Goal: Information Seeking & Learning: Learn about a topic

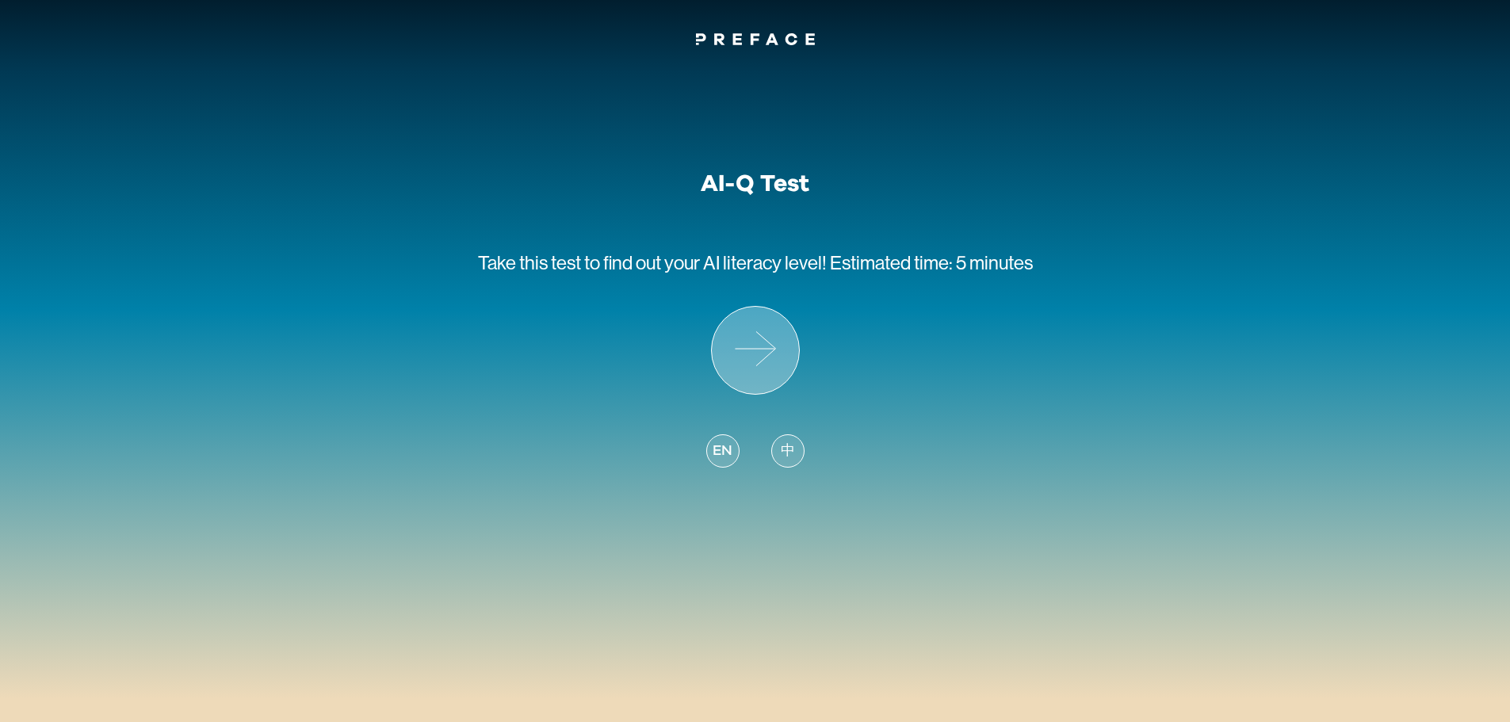
click at [752, 355] on icon at bounding box center [755, 350] width 87 height 87
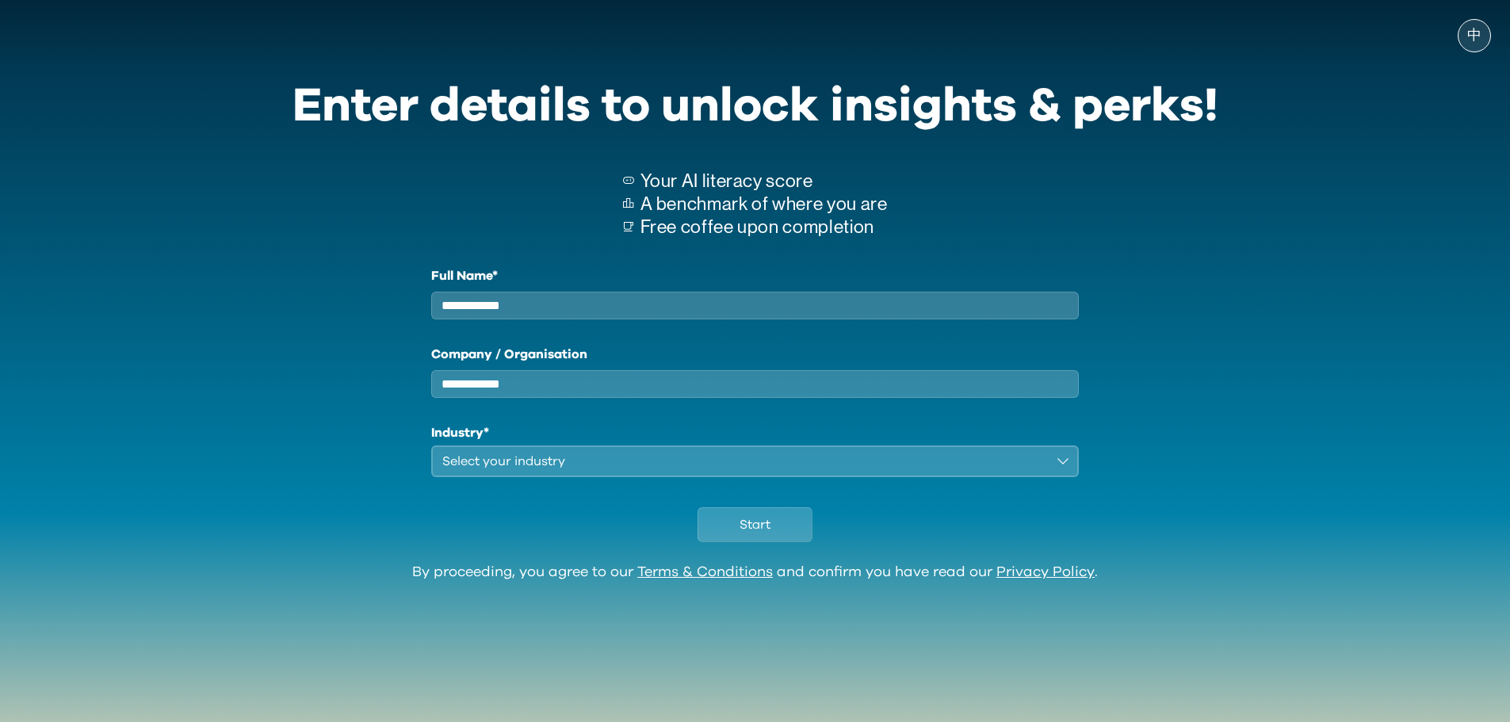
click at [588, 305] on input "Full Name*" at bounding box center [755, 306] width 649 height 28
type input "******"
type input "**********"
click at [553, 477] on button "Select your industry" at bounding box center [755, 462] width 649 height 32
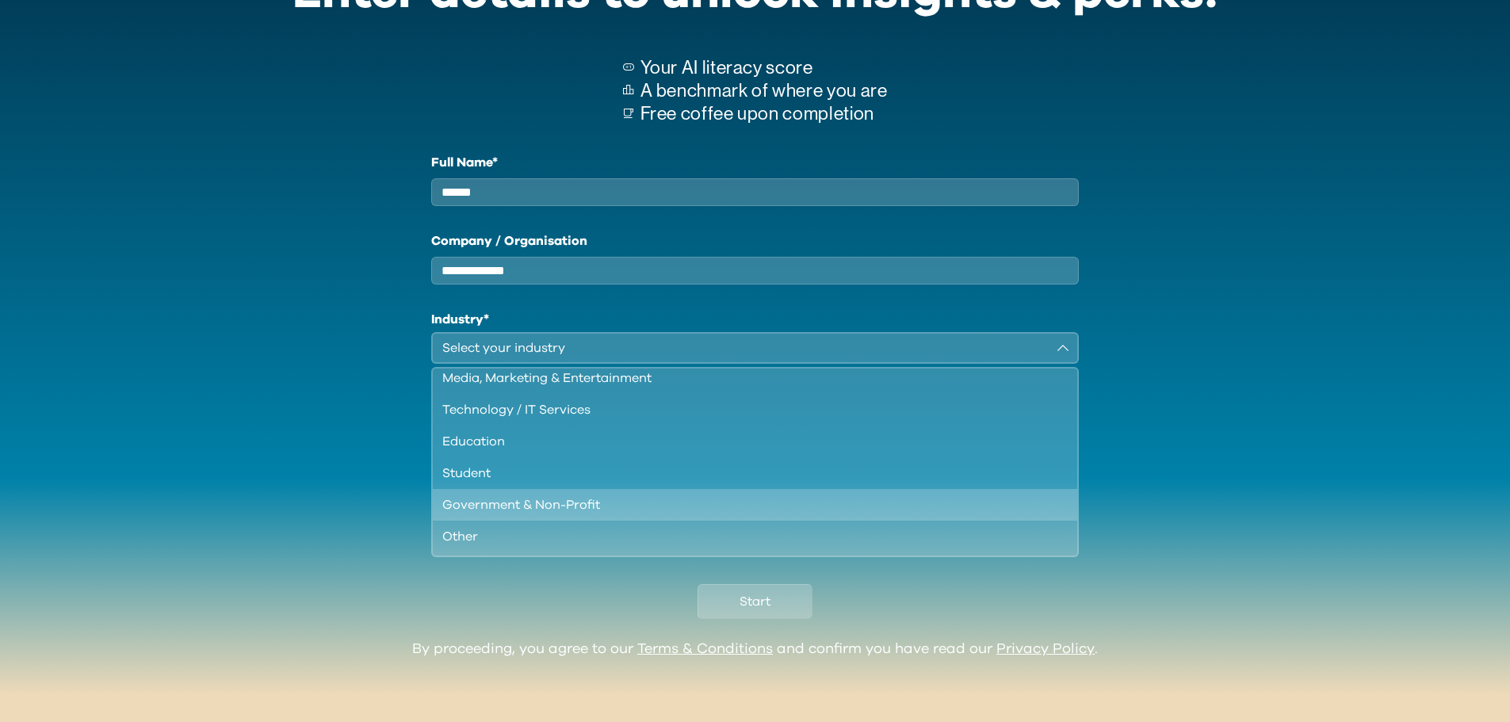
scroll to position [57, 0]
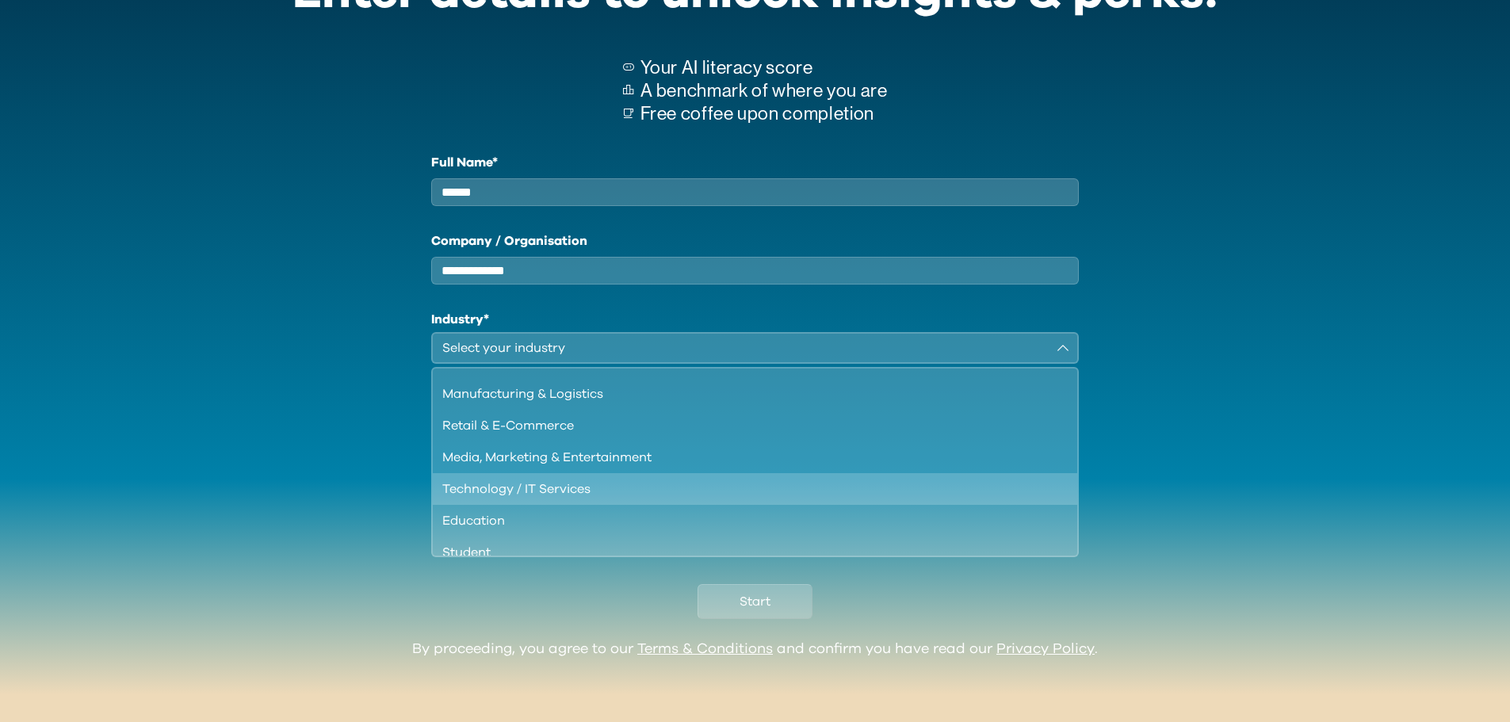
click at [558, 491] on div "Technology / IT Services" at bounding box center [745, 489] width 607 height 19
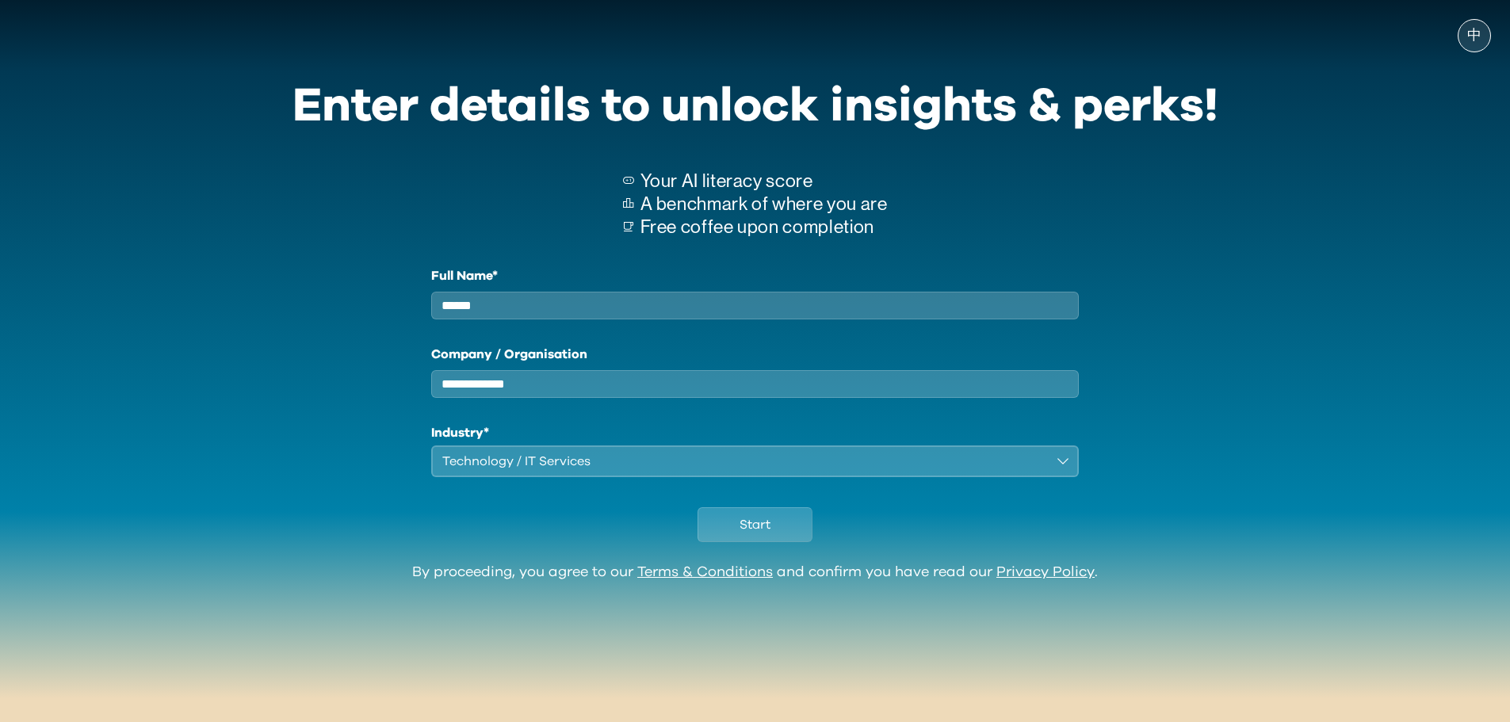
scroll to position [0, 0]
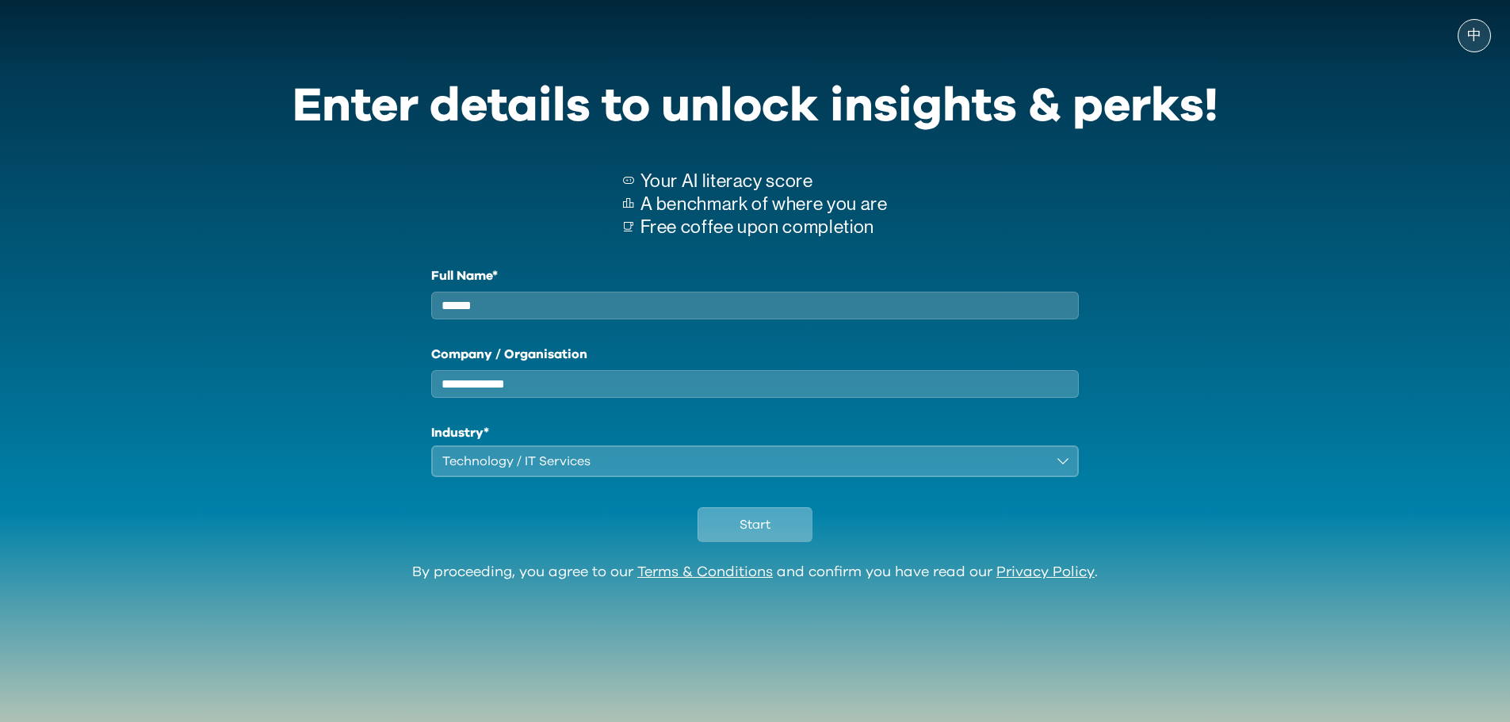
click at [741, 534] on span "Start" at bounding box center [755, 524] width 31 height 19
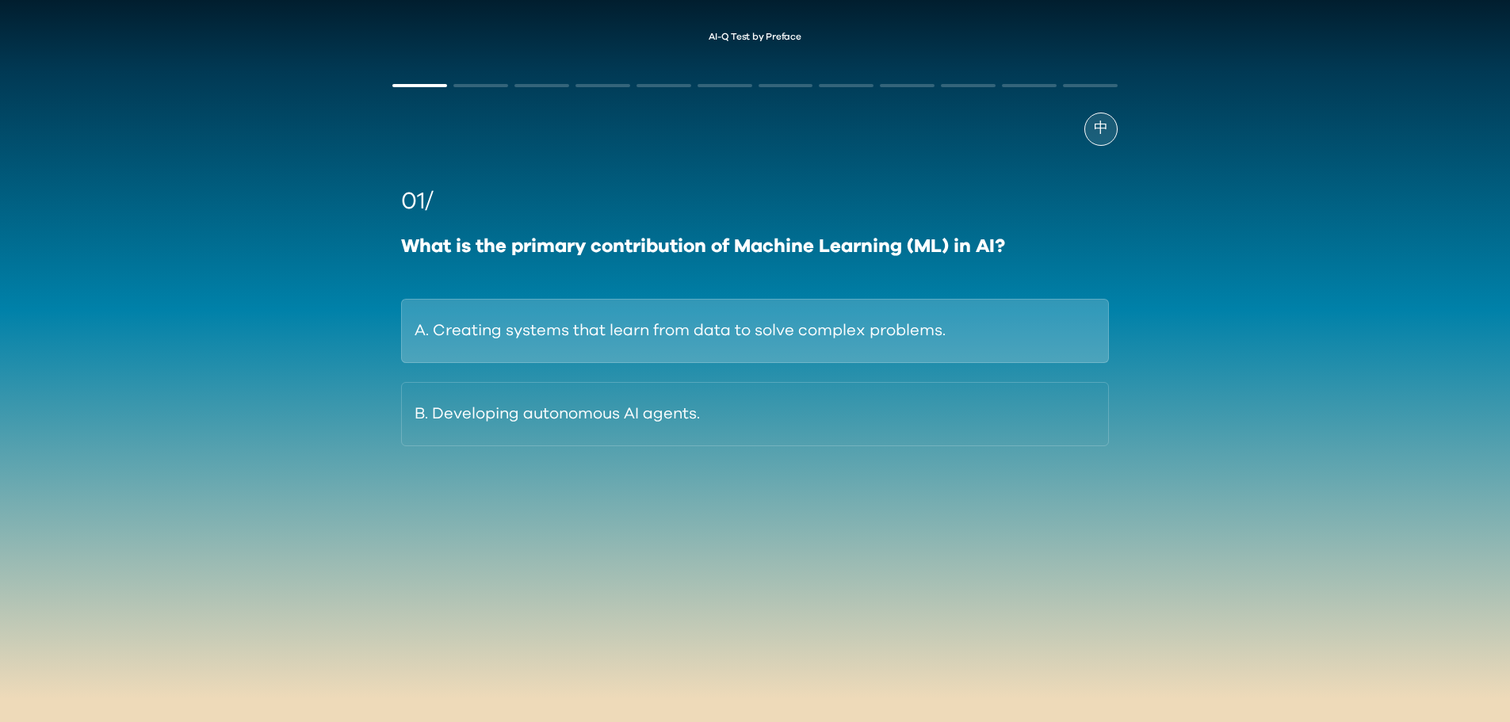
click at [758, 334] on button "A. Creating systems that learn from data to solve complex problems." at bounding box center [754, 331] width 707 height 64
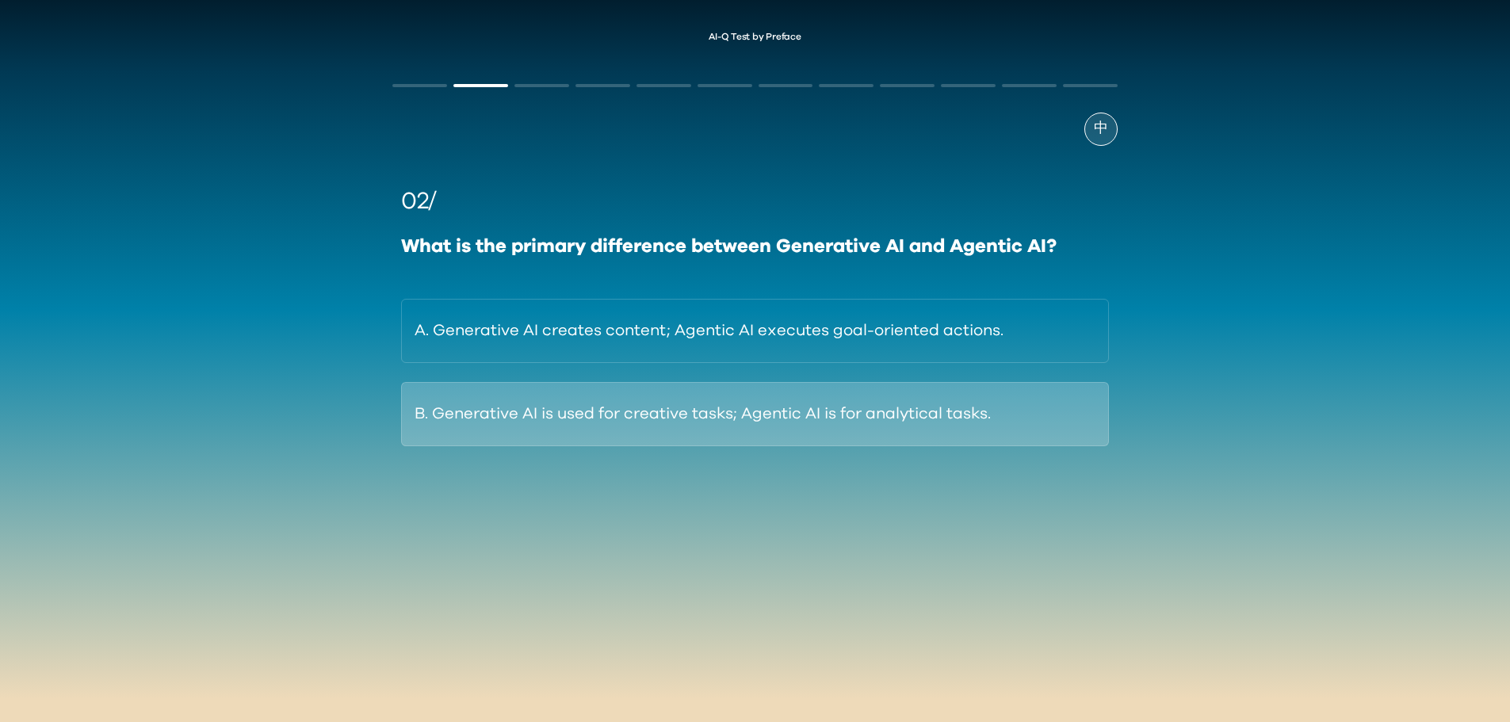
click at [631, 423] on button "B. Generative AI is used for creative tasks; Agentic AI is for analytical tasks." at bounding box center [754, 414] width 707 height 64
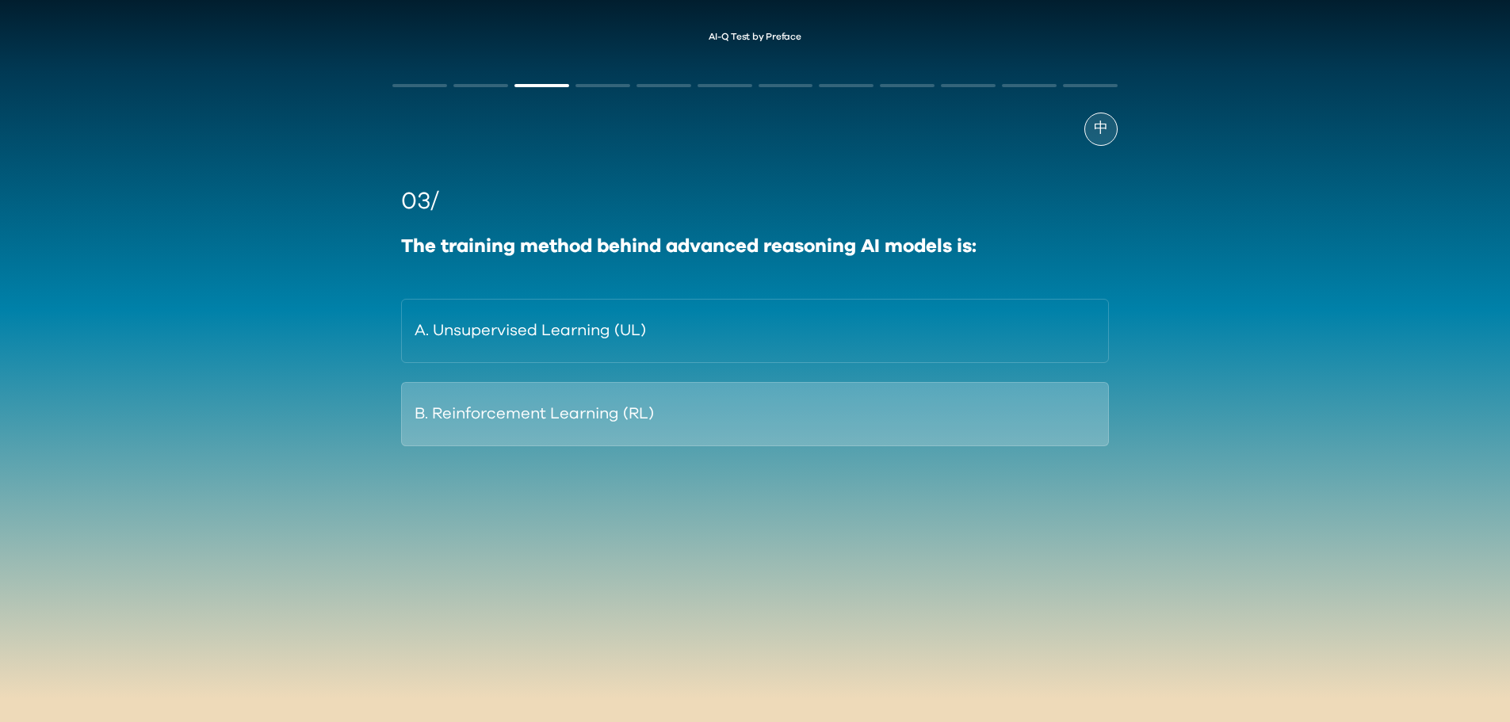
click at [578, 420] on button "B. Reinforcement Learning (RL)" at bounding box center [754, 414] width 707 height 64
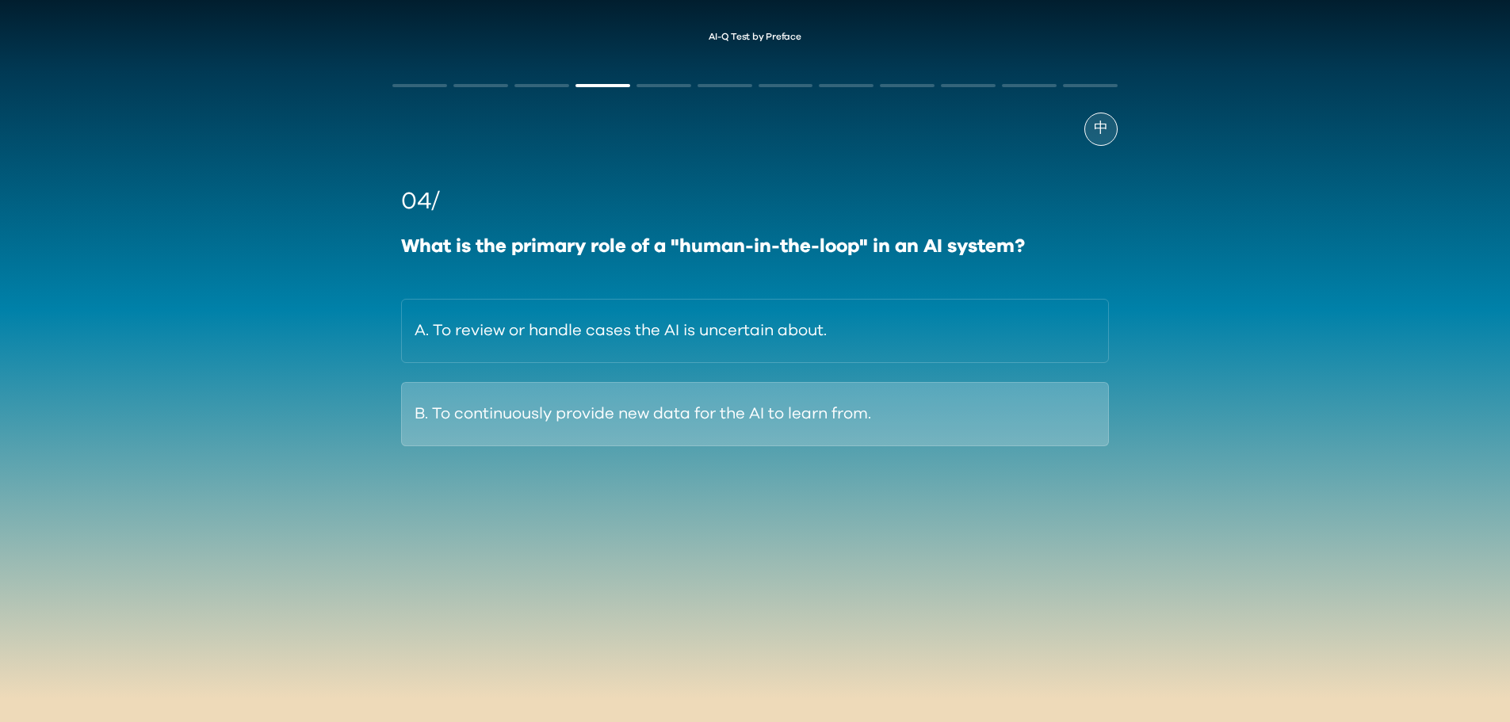
click at [618, 424] on button "B. To continuously provide new data for the AI to learn from." at bounding box center [754, 414] width 707 height 64
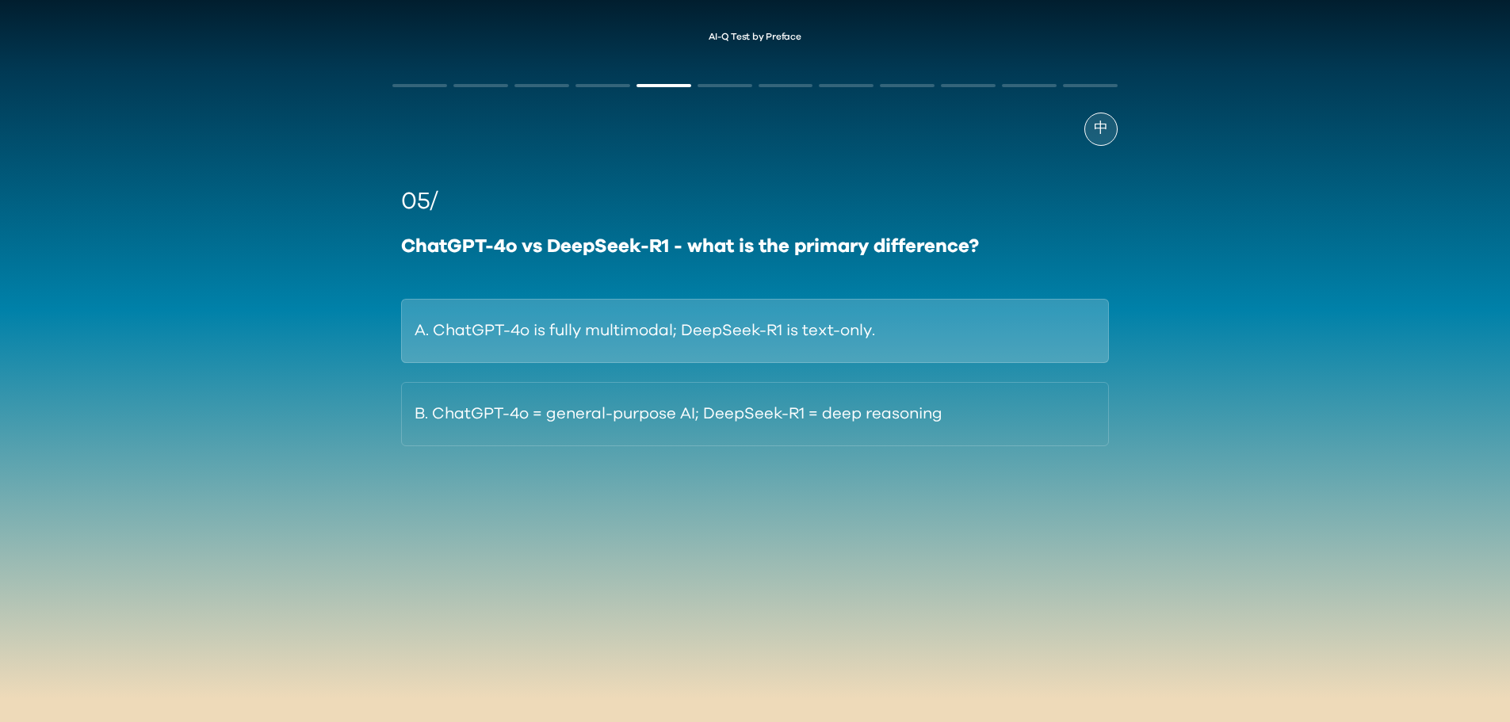
click at [596, 339] on button "A. ChatGPT-4o is fully multimodal; DeepSeek-R1 is text-only." at bounding box center [754, 331] width 707 height 64
click at [662, 338] on button "A. Its ability to deeply personalise results based on user history." at bounding box center [754, 331] width 707 height 64
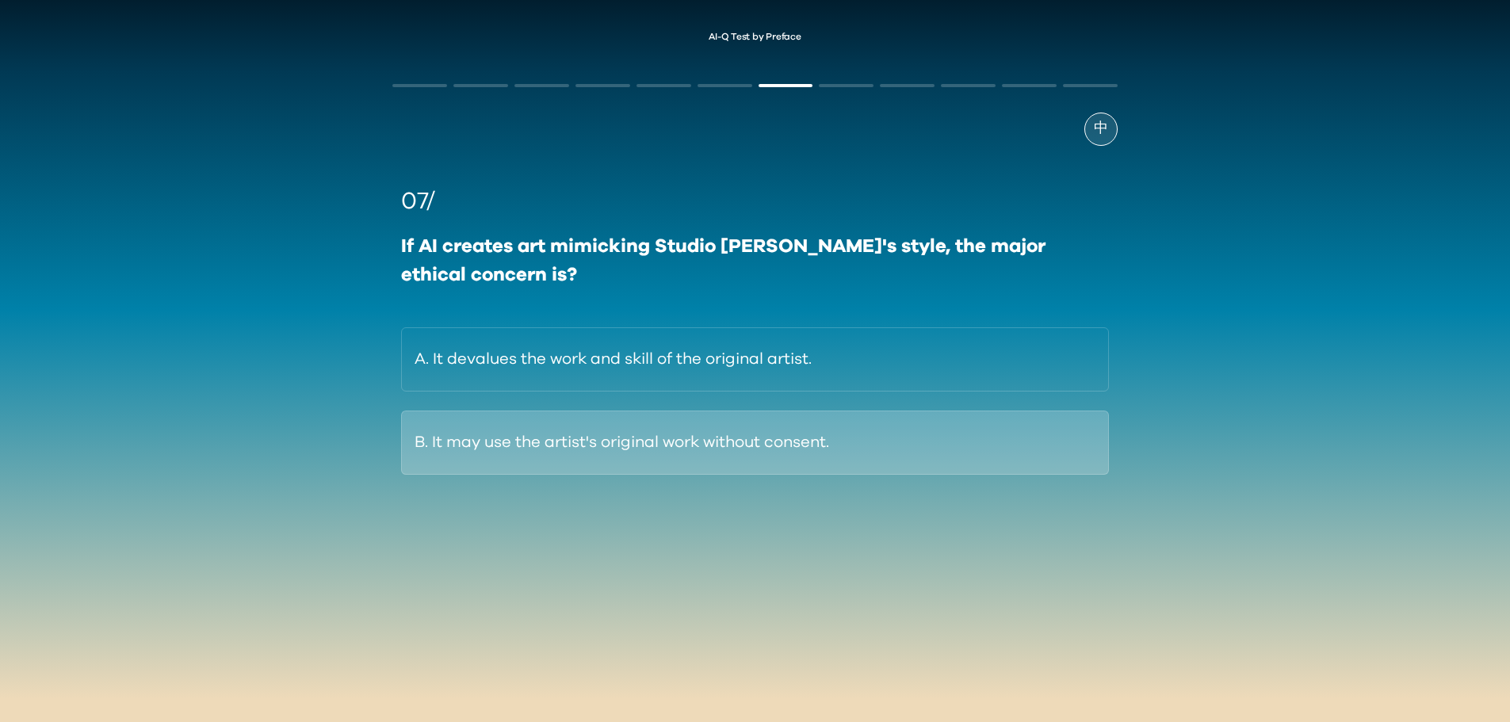
click at [609, 459] on button "B. It may use the artist's original work without consent." at bounding box center [754, 443] width 707 height 64
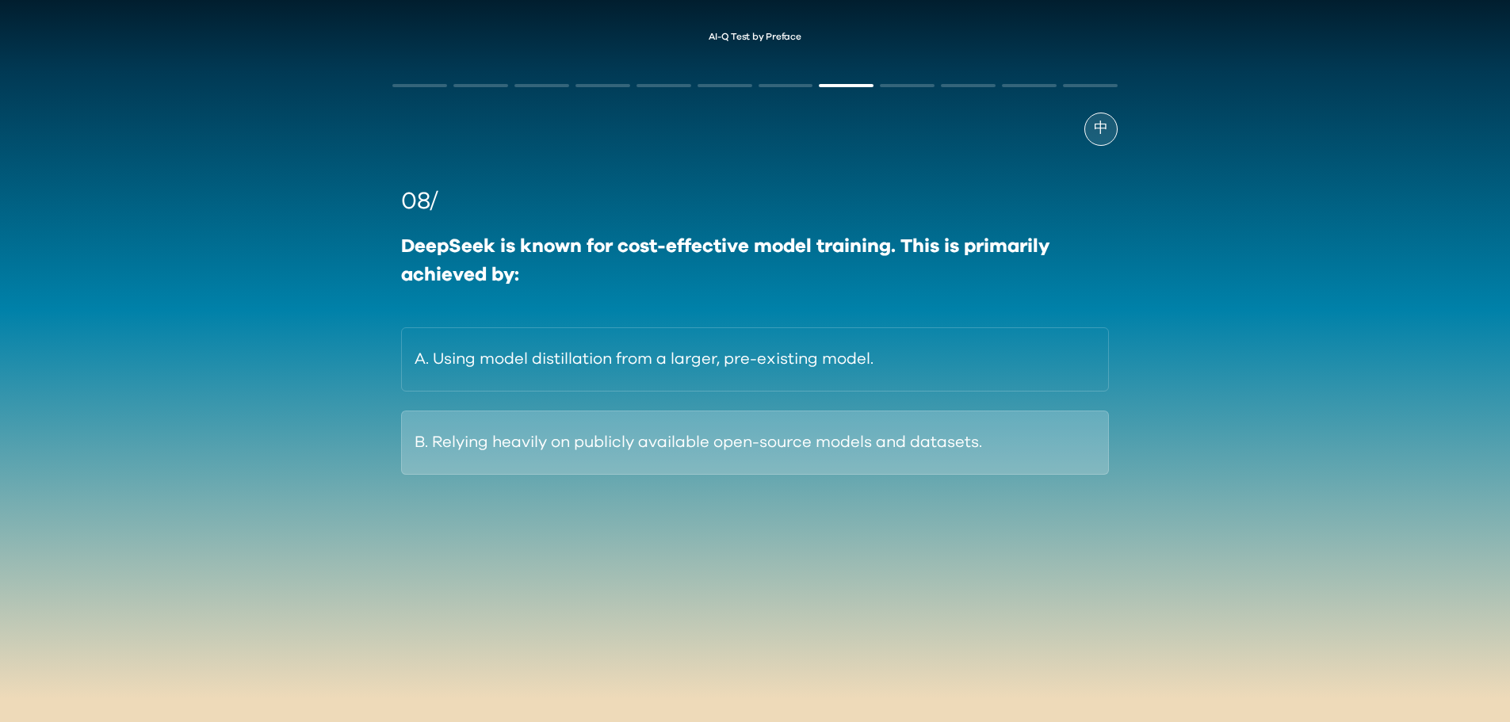
click at [607, 430] on button "B. Relying heavily on publicly available open-source models and datasets." at bounding box center [754, 443] width 707 height 64
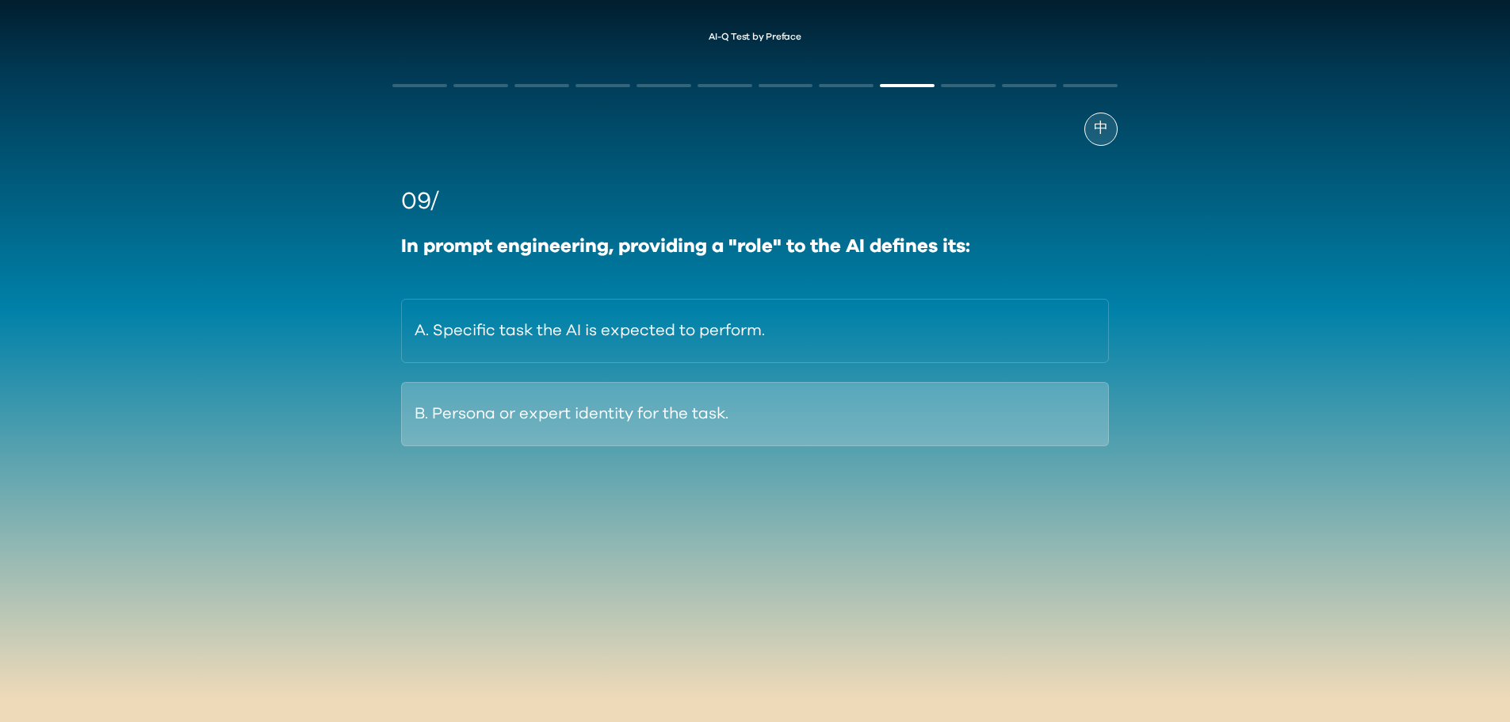
click at [612, 427] on button "B. Persona or expert identity for the task." at bounding box center [754, 414] width 707 height 64
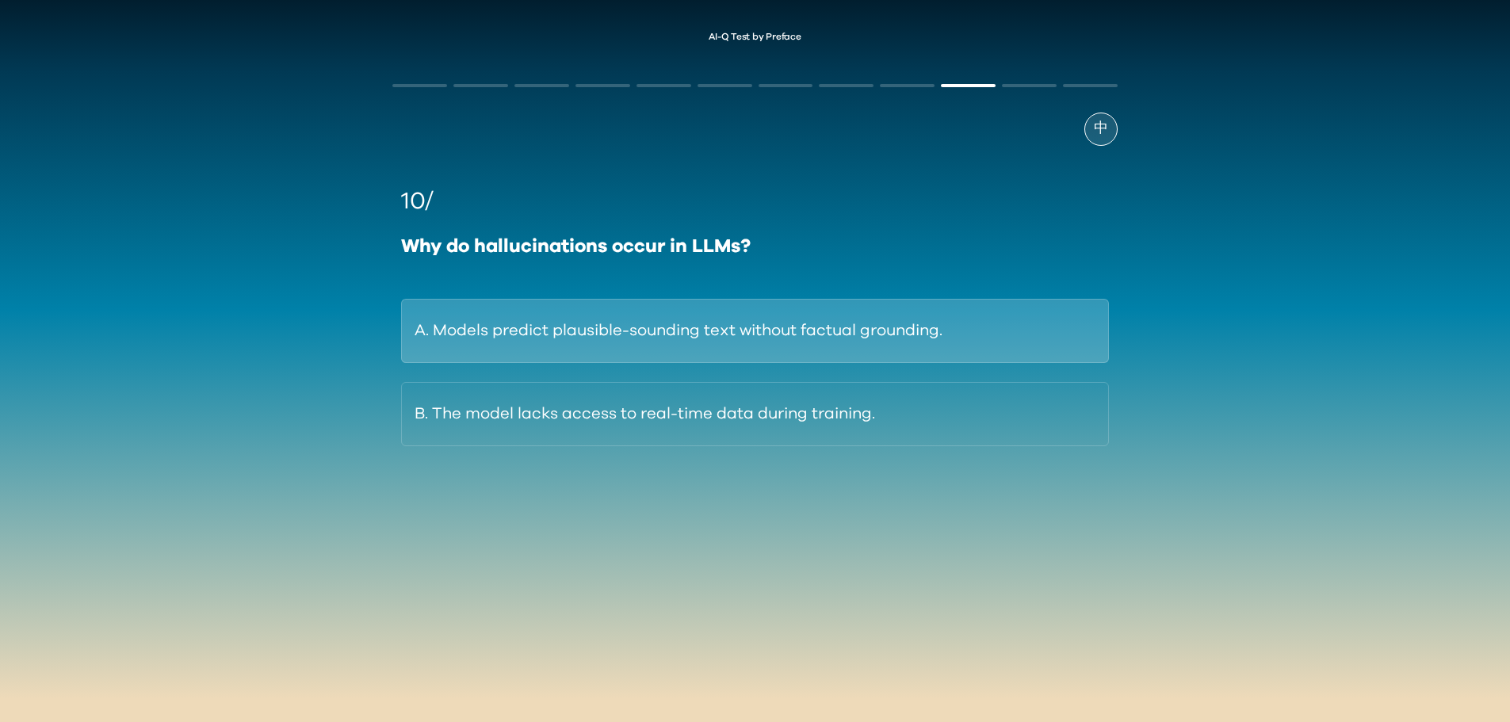
click at [666, 348] on button "A. Models predict plausible-sounding text without factual grounding." at bounding box center [754, 331] width 707 height 64
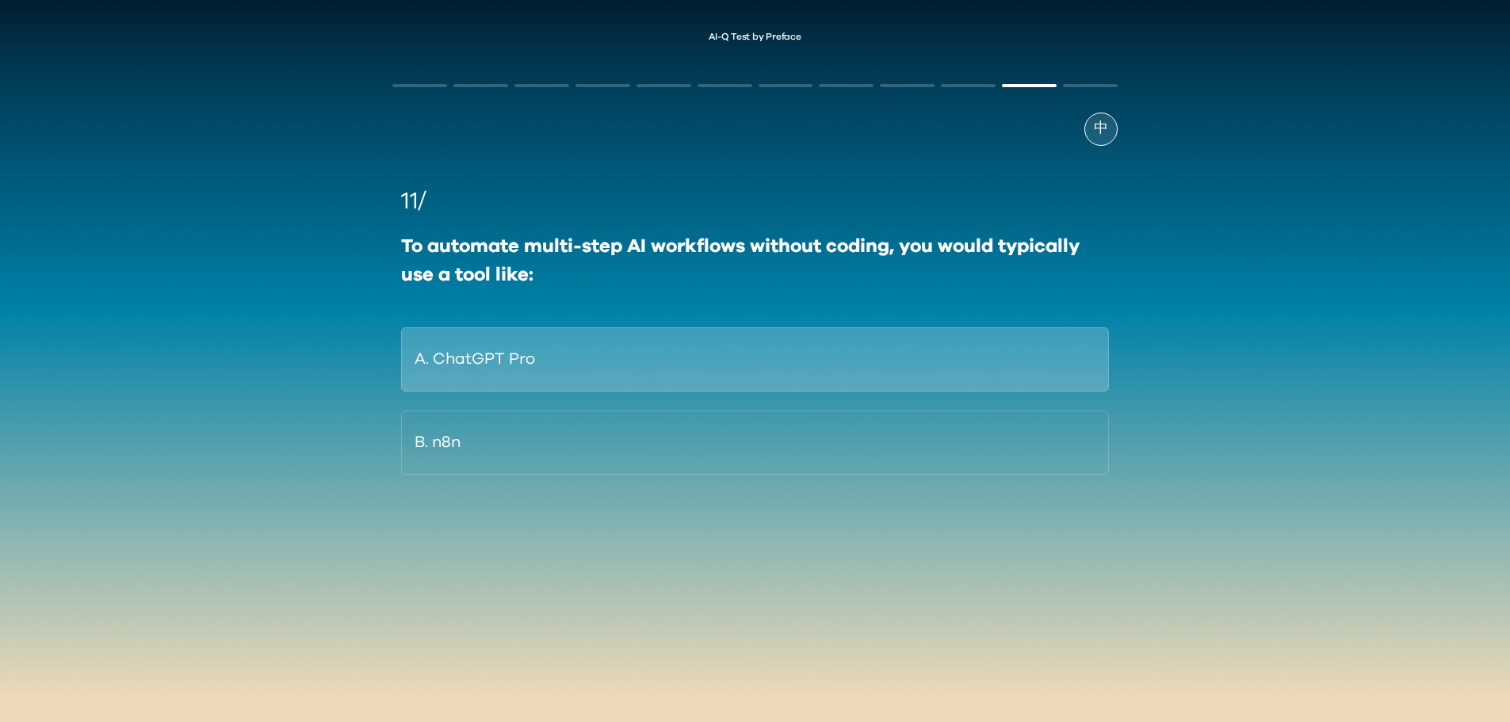
click at [667, 345] on button "A. ChatGPT Pro" at bounding box center [754, 359] width 707 height 64
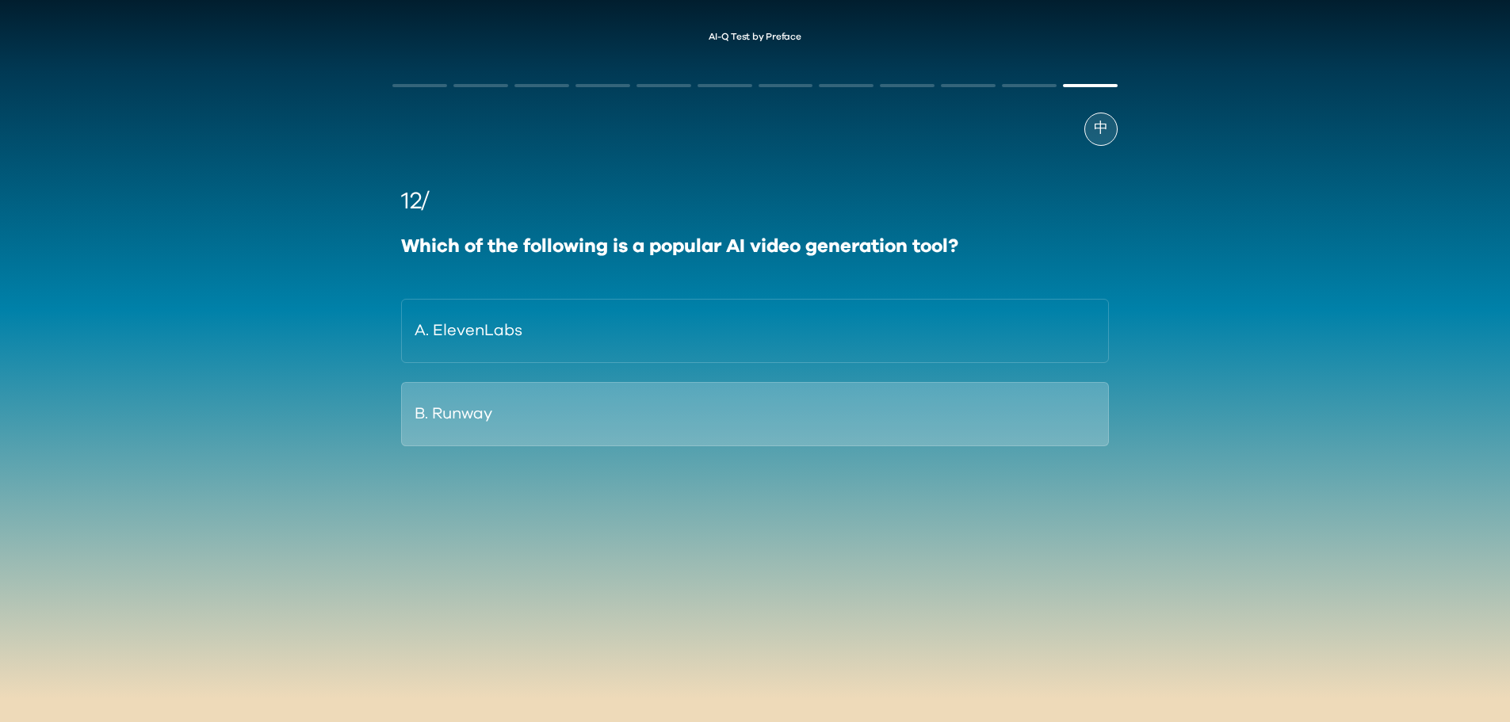
click at [526, 416] on button "B. Runway" at bounding box center [754, 414] width 707 height 64
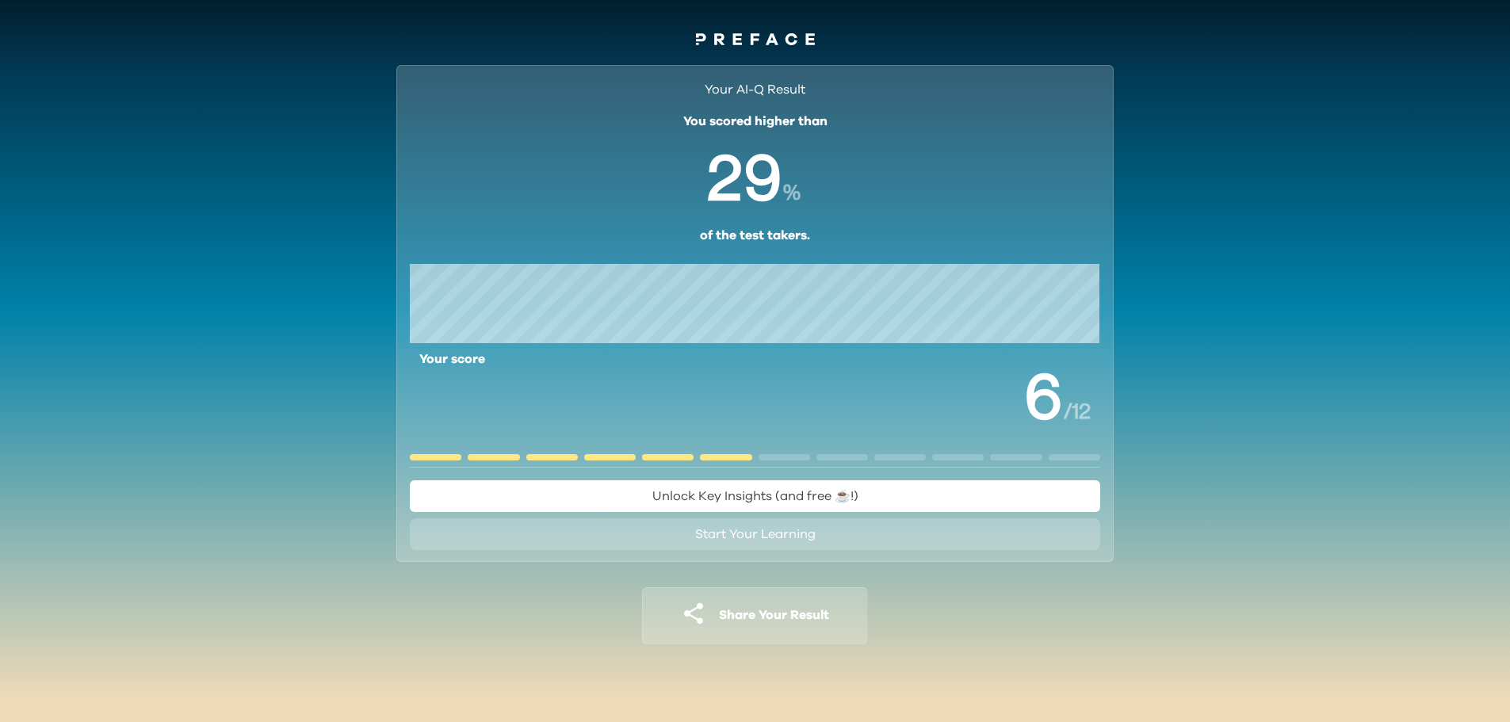
click at [823, 494] on span "Unlock Key Insights (and free ☕️!)" at bounding box center [756, 496] width 206 height 13
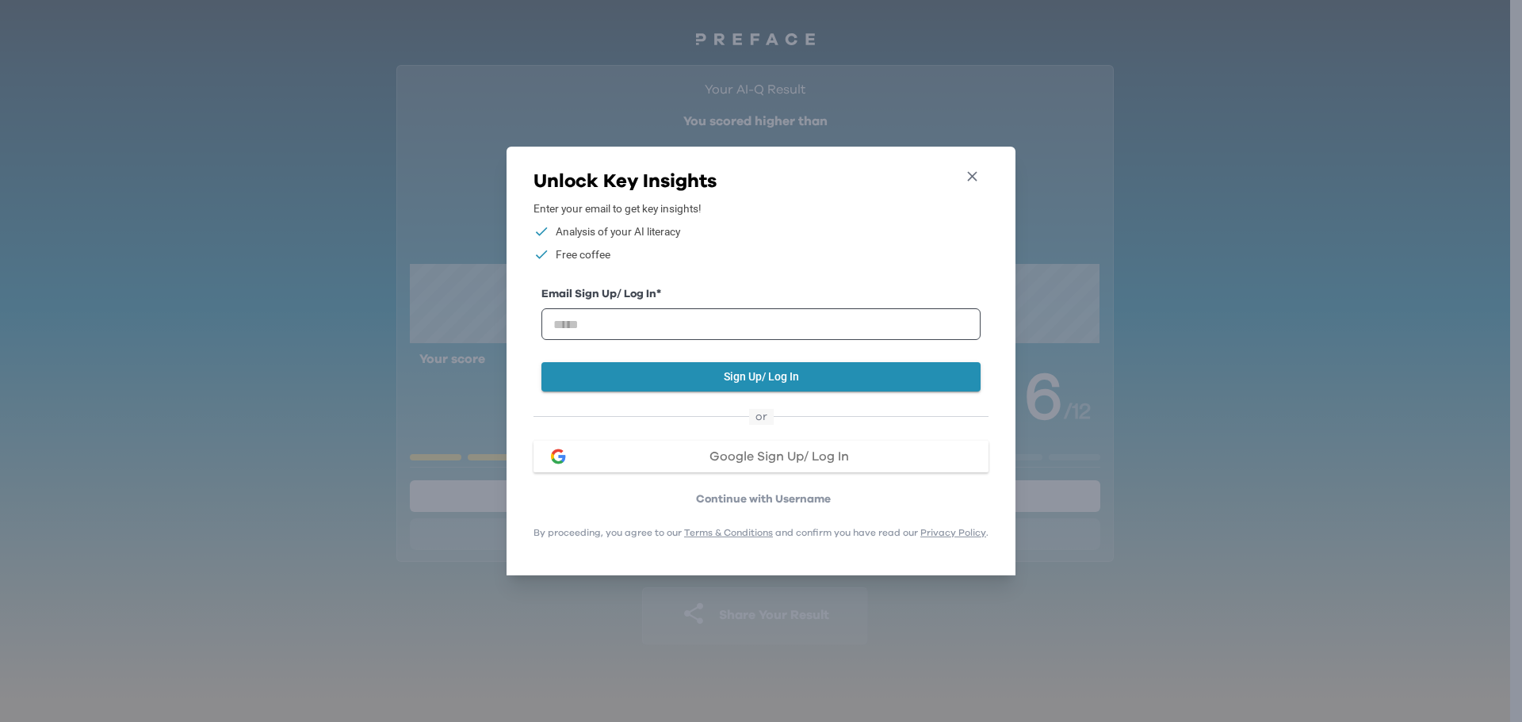
click at [977, 168] on icon "button" at bounding box center [972, 176] width 17 height 17
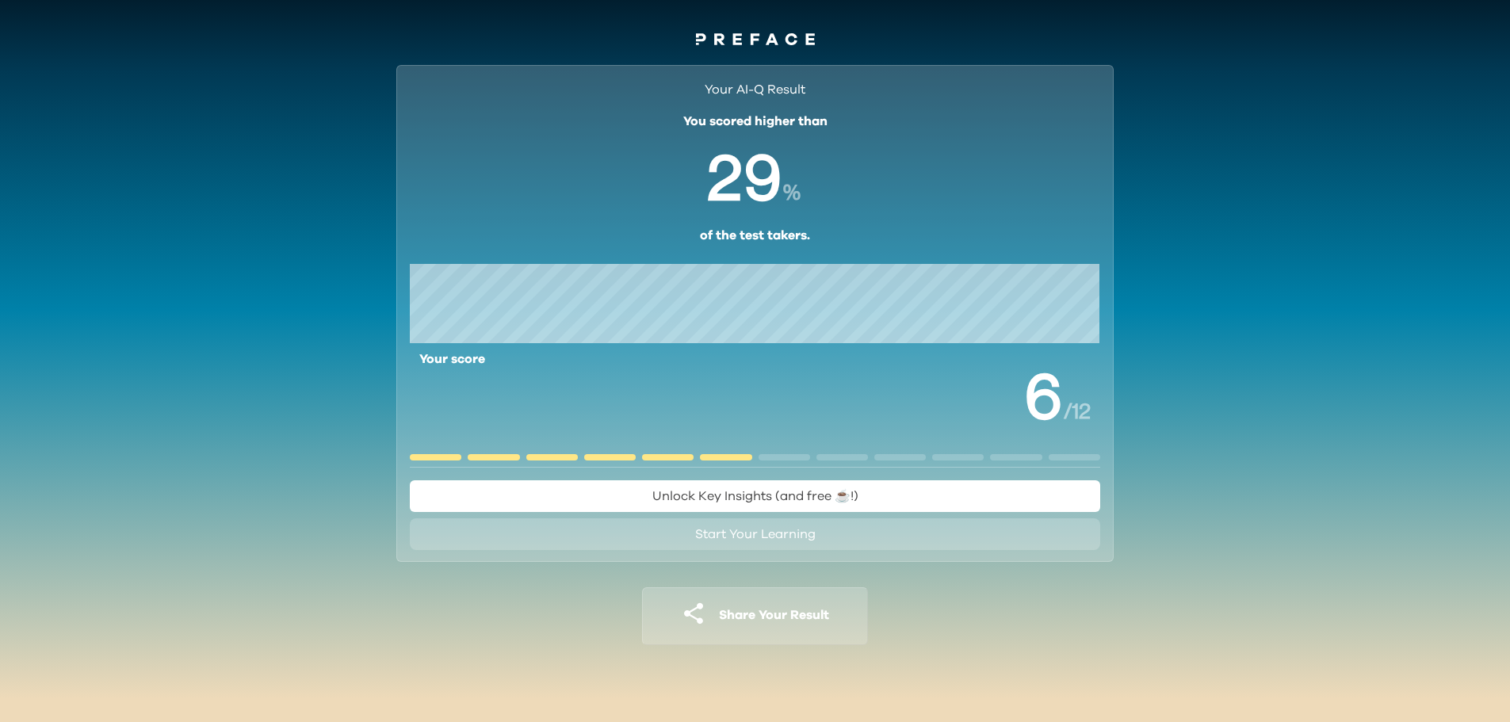
click at [763, 619] on span "Share Your Result" at bounding box center [774, 615] width 110 height 13
drag, startPoint x: 703, startPoint y: 616, endPoint x: 695, endPoint y: 614, distance: 8.1
click at [703, 615] on icon "button" at bounding box center [693, 613] width 25 height 25
click at [677, 611] on button "Share Your Result" at bounding box center [755, 617] width 226 height 58
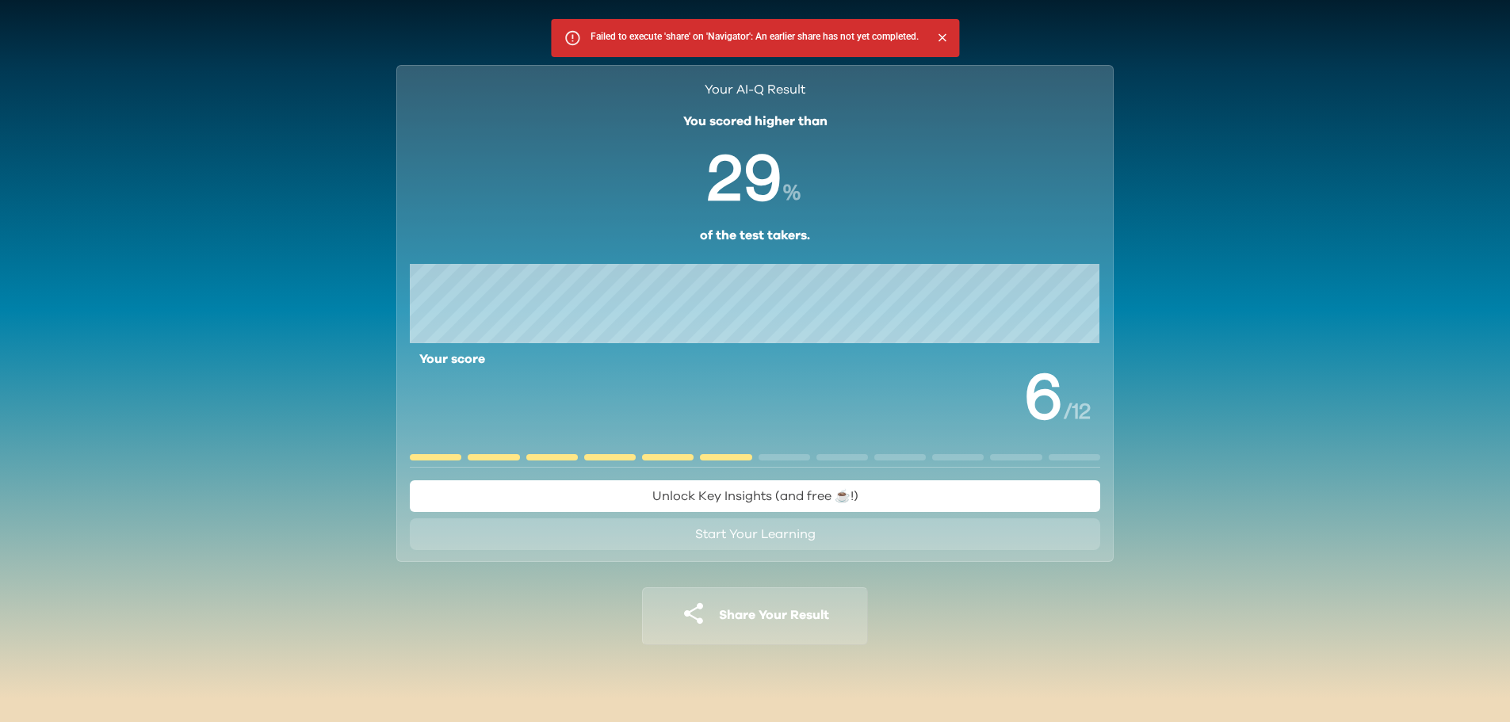
click at [970, 213] on div "Your AI-Q Result You scored higher than % of the test takers." at bounding box center [755, 162] width 691 height 165
